Goal: Communication & Community: Answer question/provide support

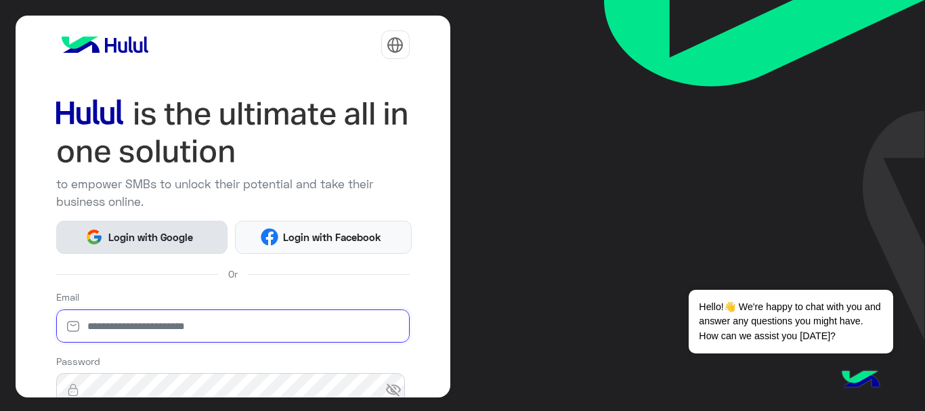
type input "**********"
click at [164, 232] on span "Login with Google" at bounding box center [150, 238] width 95 height 16
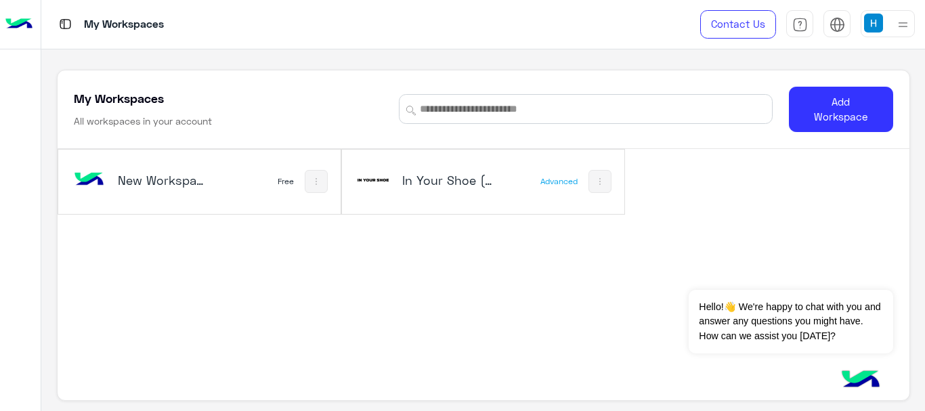
click at [32, 26] on img at bounding box center [18, 24] width 27 height 28
click at [446, 194] on div "In Your Shoe (IYS)" at bounding box center [432, 181] width 154 height 39
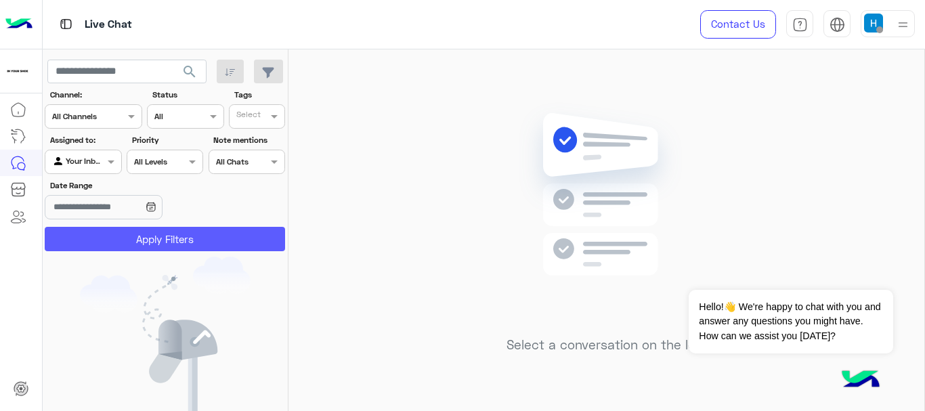
click at [165, 249] on button "Apply Filters" at bounding box center [165, 239] width 240 height 24
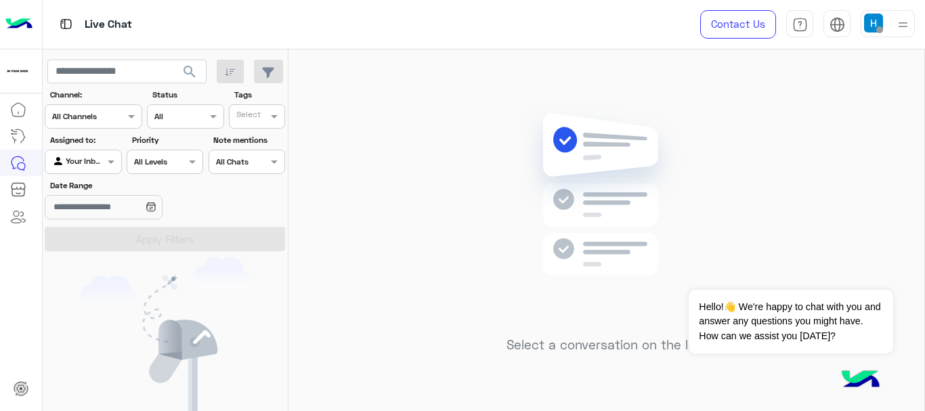
click at [867, 33] on div at bounding box center [888, 23] width 54 height 27
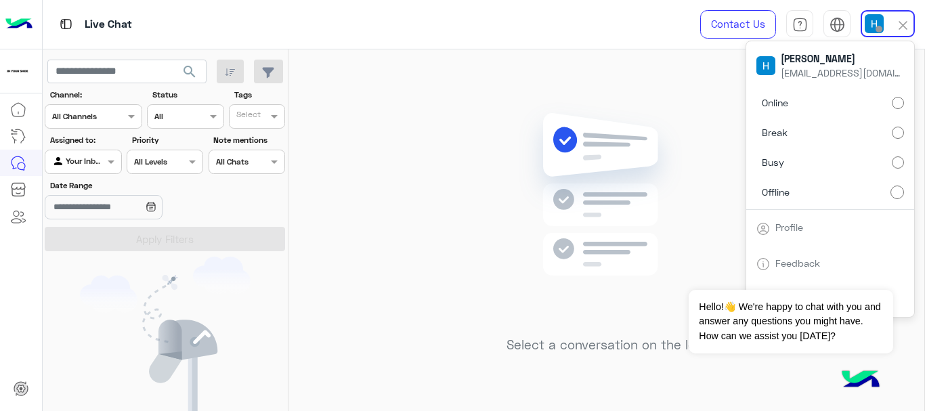
click at [849, 102] on label "Online" at bounding box center [831, 103] width 148 height 24
click at [662, 74] on div "Select a conversation on the left" at bounding box center [607, 232] width 636 height 367
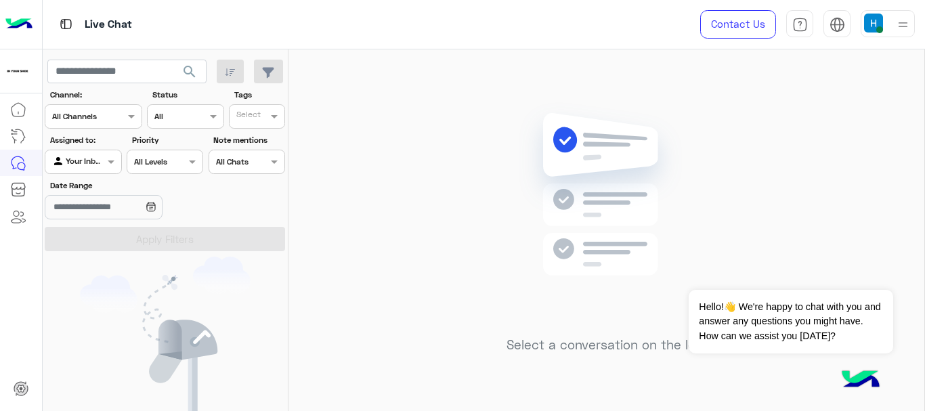
click at [864, 34] on div "Contact Us Help Center عربي English" at bounding box center [802, 24] width 245 height 49
click at [868, 37] on div at bounding box center [888, 23] width 54 height 27
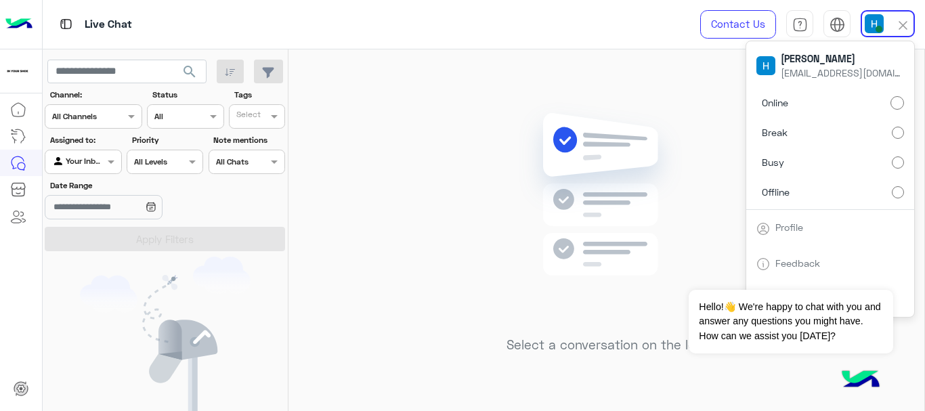
click at [412, 95] on div "Select a conversation on the left" at bounding box center [607, 232] width 636 height 367
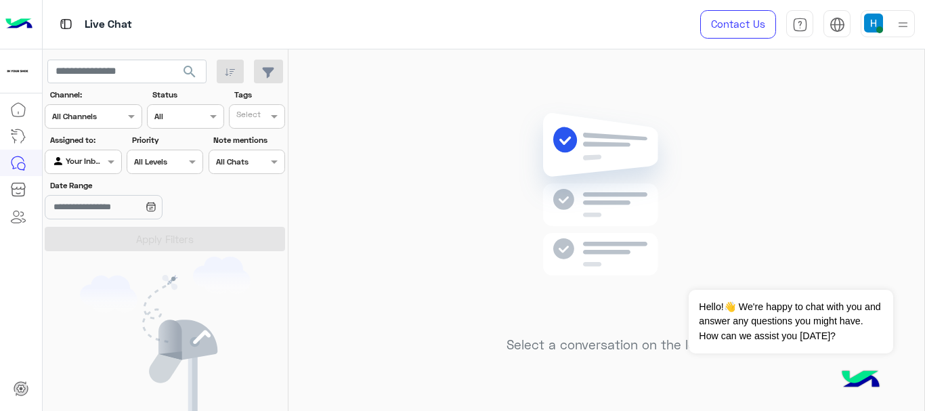
click at [350, 163] on div "Select a conversation on the left" at bounding box center [607, 232] width 636 height 367
